Goal: Navigation & Orientation: Find specific page/section

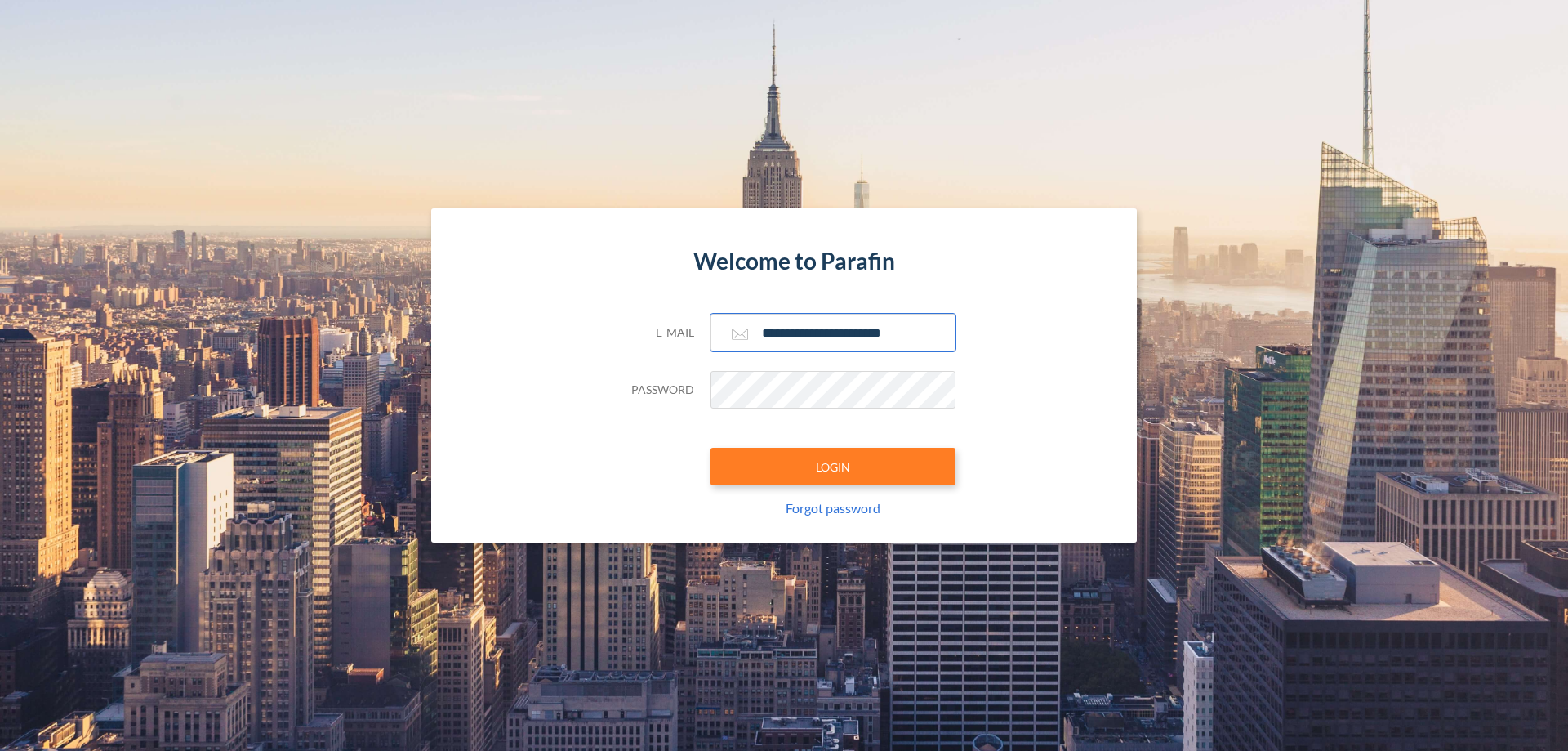
type input "**********"
click at [833, 467] on button "LOGIN" at bounding box center [833, 466] width 245 height 38
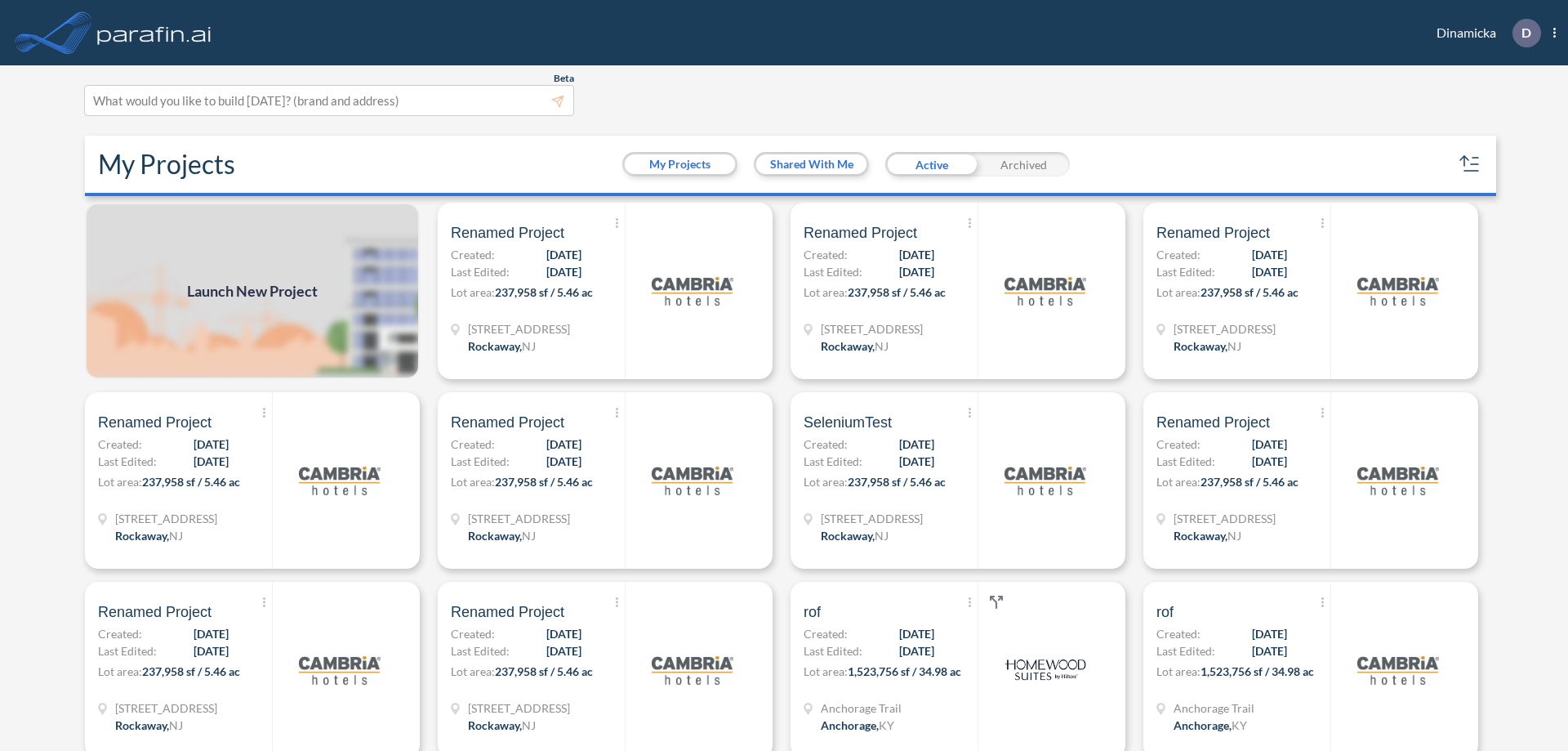
scroll to position [4, 0]
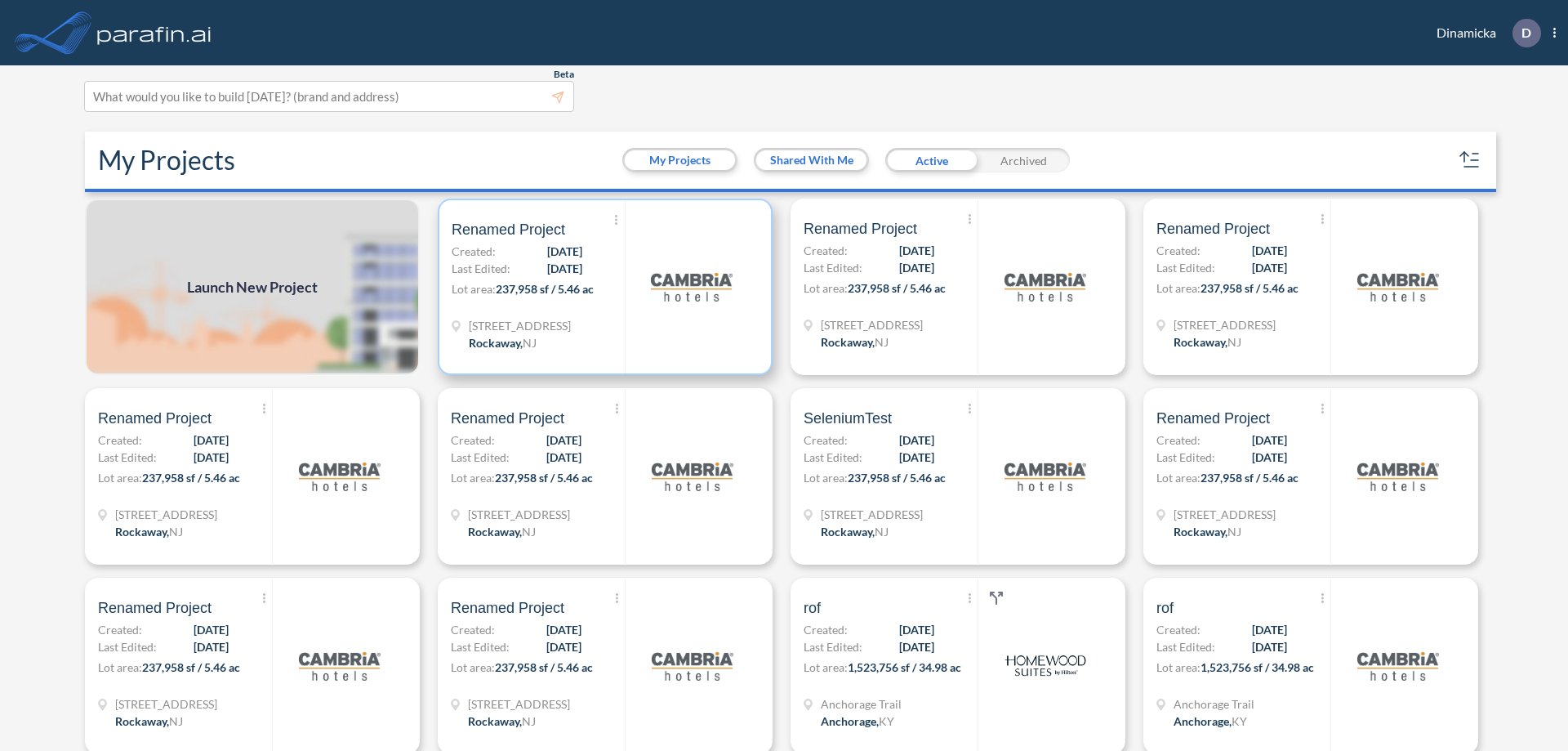
click at [602, 286] on p "Lot area: 237,958 sf / 5.46 ac" at bounding box center [538, 292] width 173 height 24
